Goal: Task Accomplishment & Management: Manage account settings

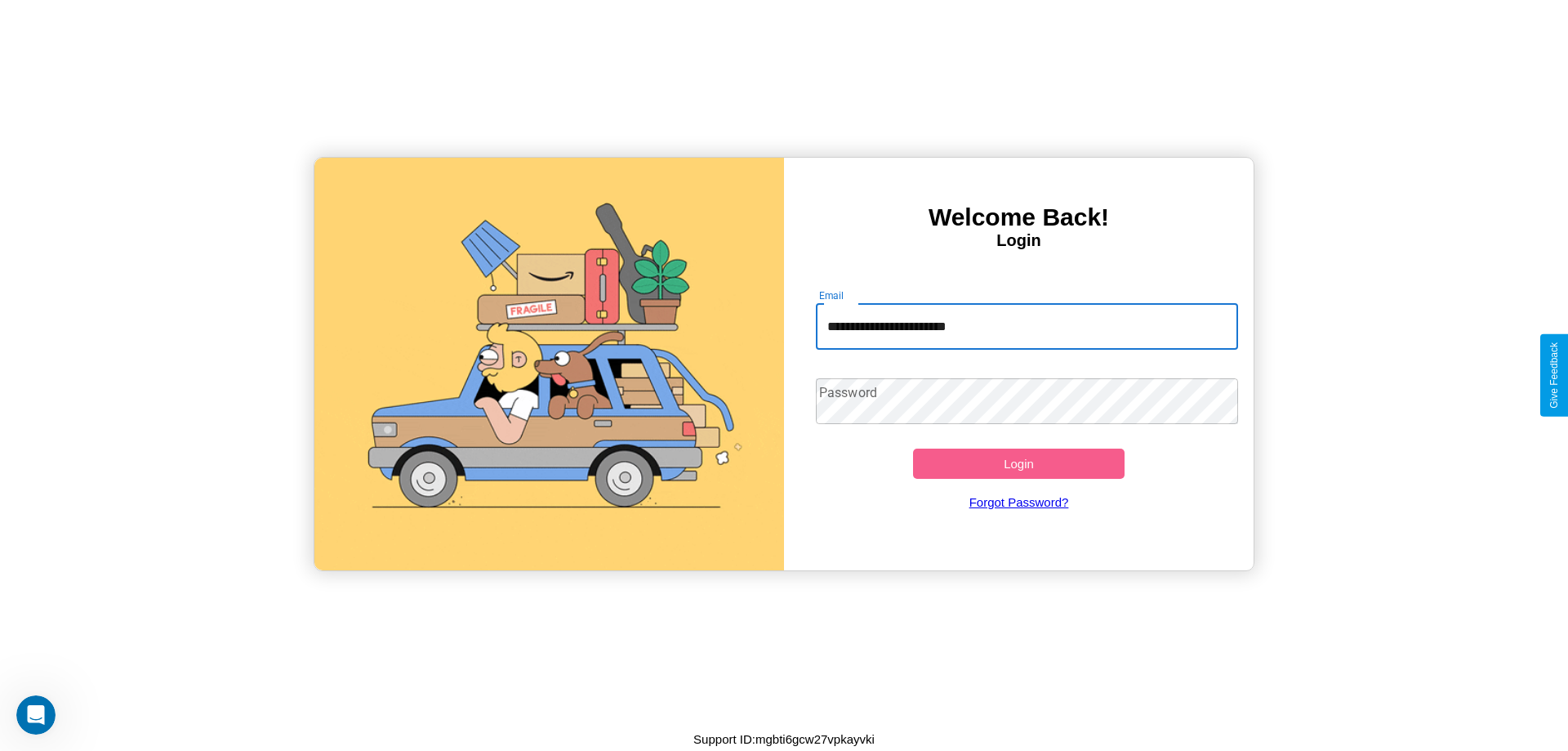
type input "**********"
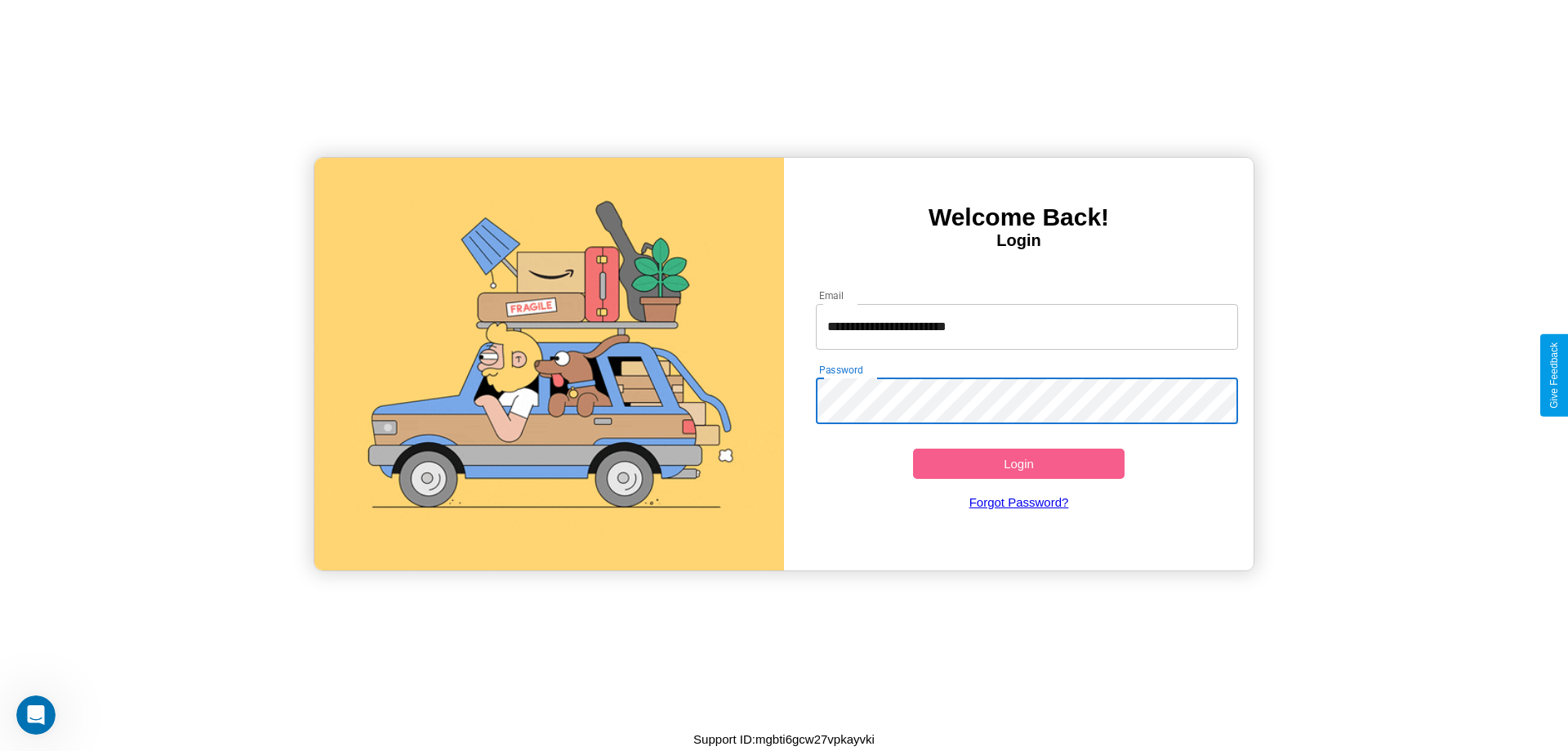
click at [1019, 464] on button "Login" at bounding box center [1019, 464] width 211 height 30
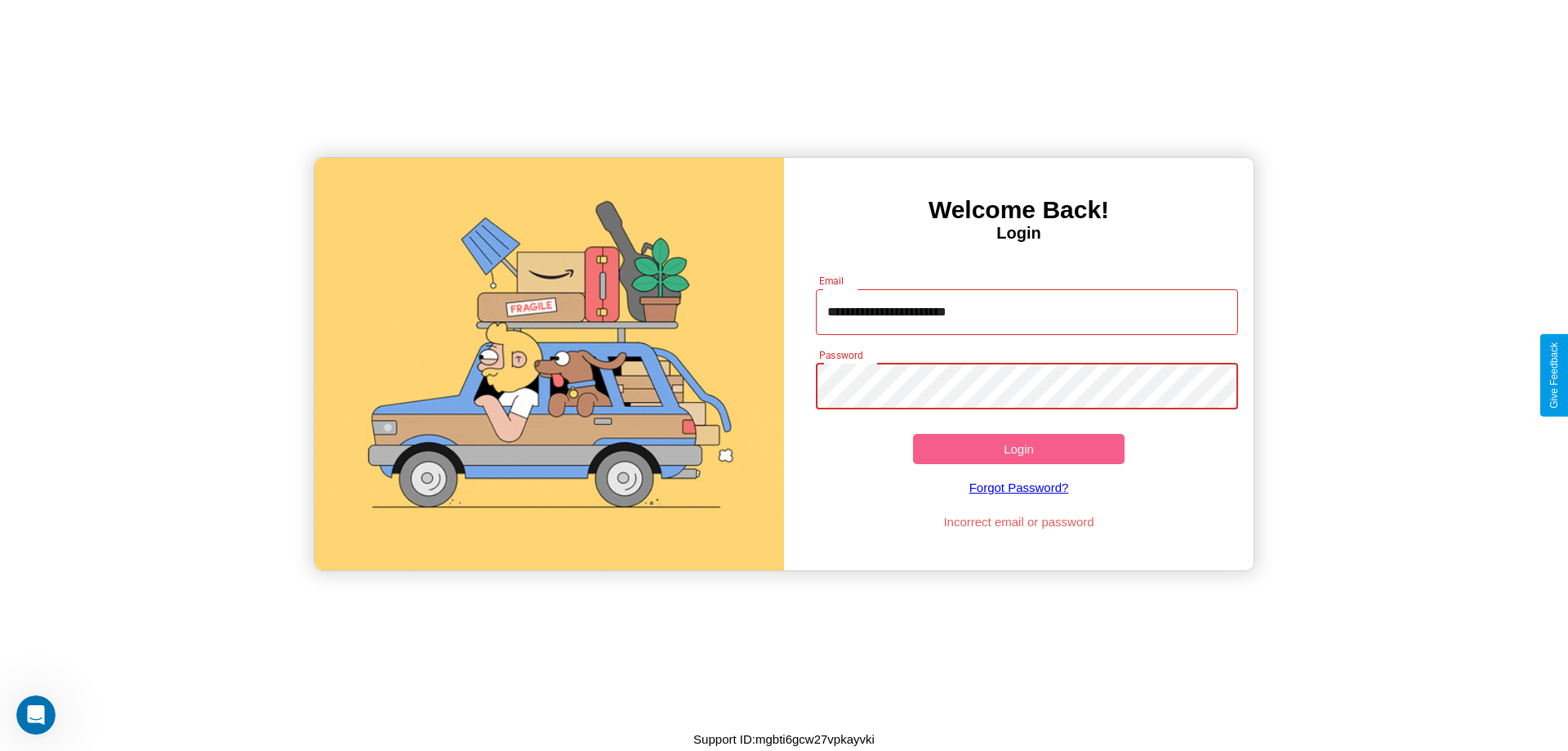
click at [1019, 449] on button "Login" at bounding box center [1019, 449] width 211 height 30
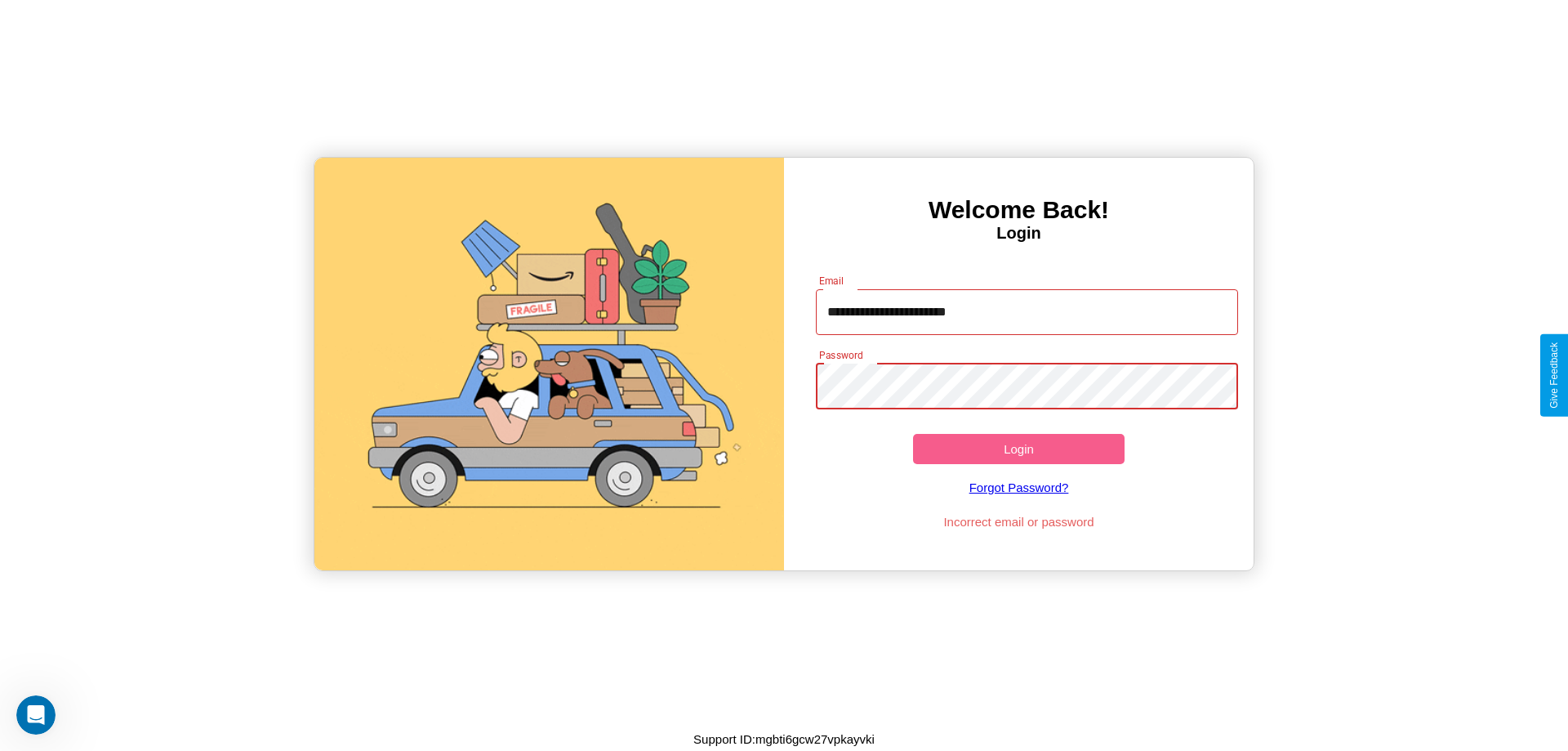
click at [1019, 449] on button "Login" at bounding box center [1019, 449] width 211 height 30
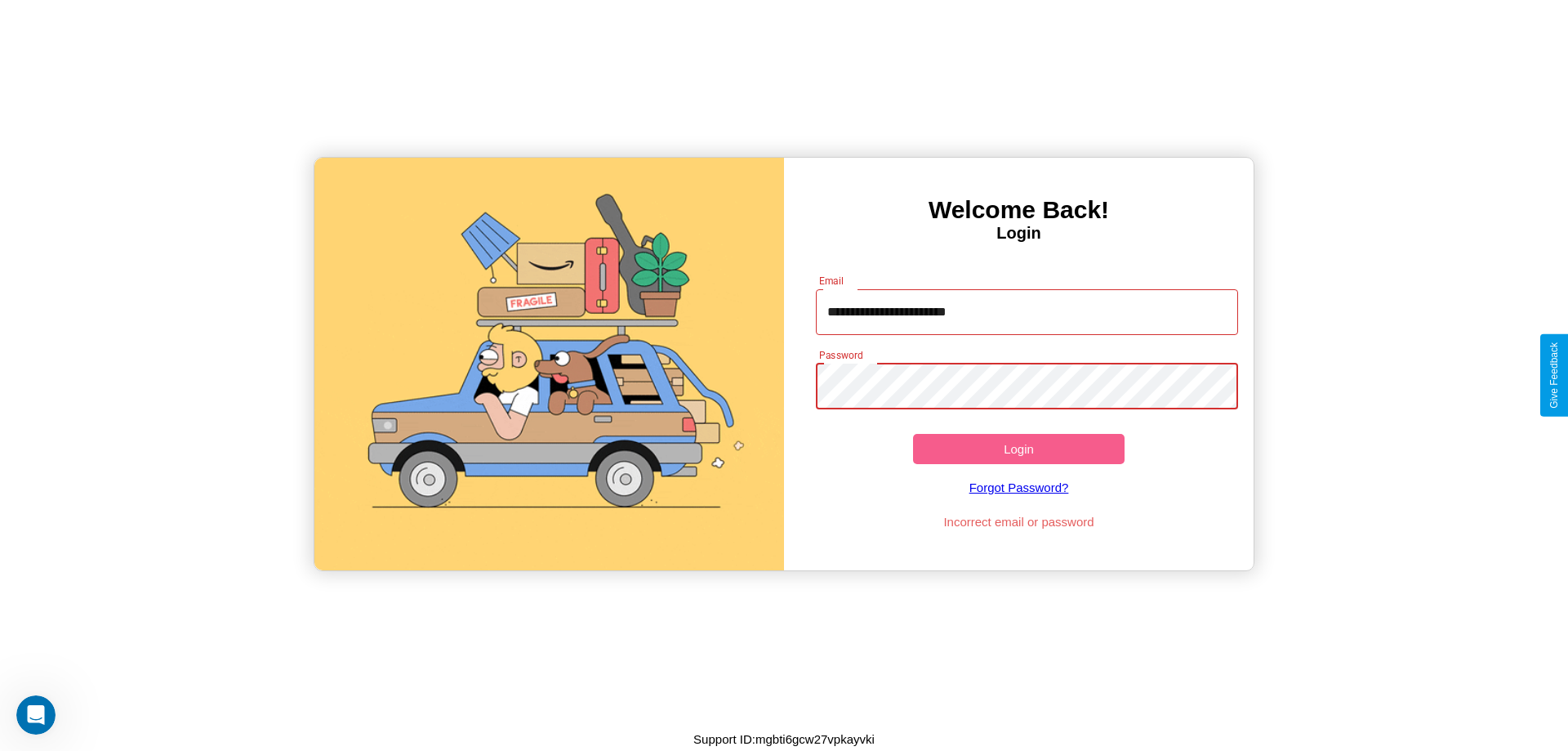
click at [1019, 449] on button "Login" at bounding box center [1019, 449] width 211 height 30
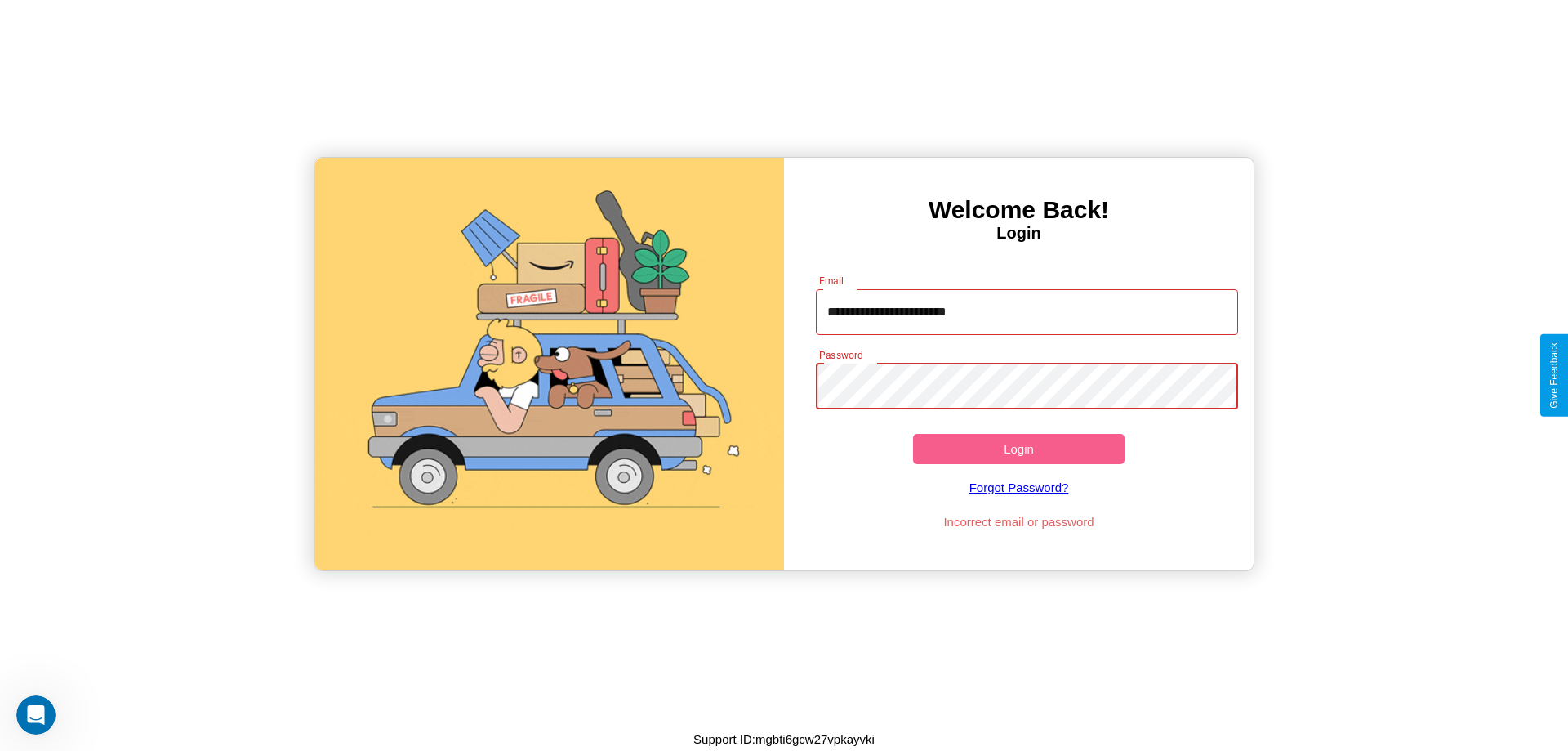
click at [1019, 449] on button "Login" at bounding box center [1019, 449] width 211 height 30
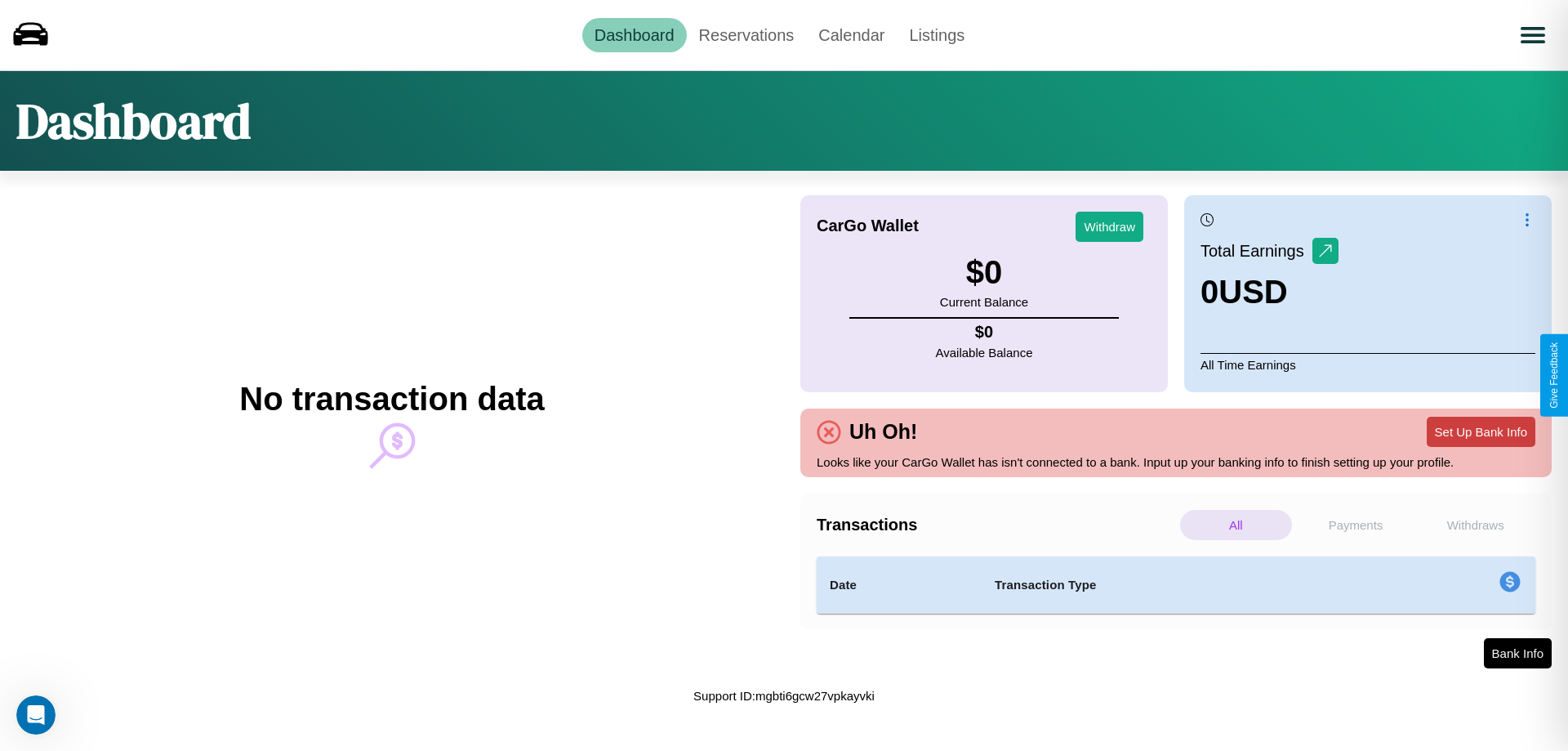
click at [1481, 432] on button "Set Up Bank Info" at bounding box center [1481, 432] width 109 height 30
